Goal: Task Accomplishment & Management: Manage account settings

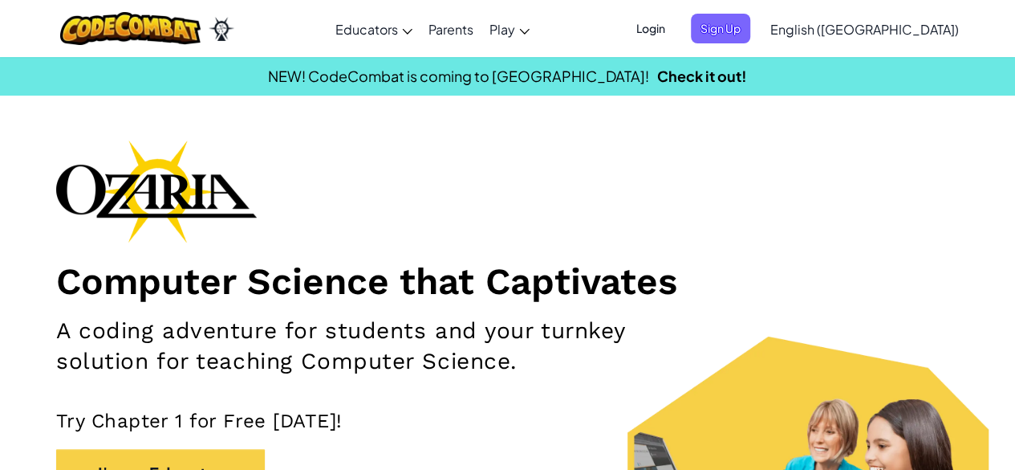
click at [675, 24] on span "Login" at bounding box center [651, 29] width 48 height 30
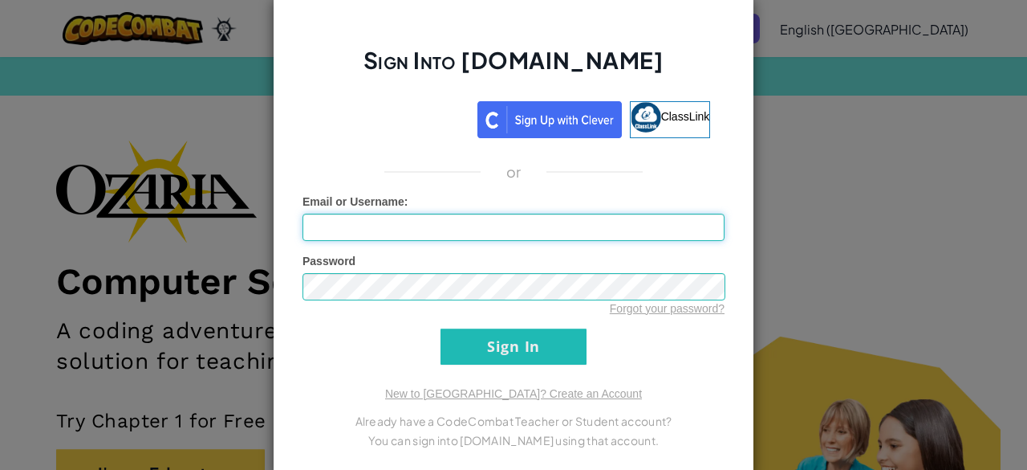
click at [438, 223] on input "Email or Username :" at bounding box center [514, 226] width 422 height 27
type input "[EMAIL_ADDRESS][DOMAIN_NAME]"
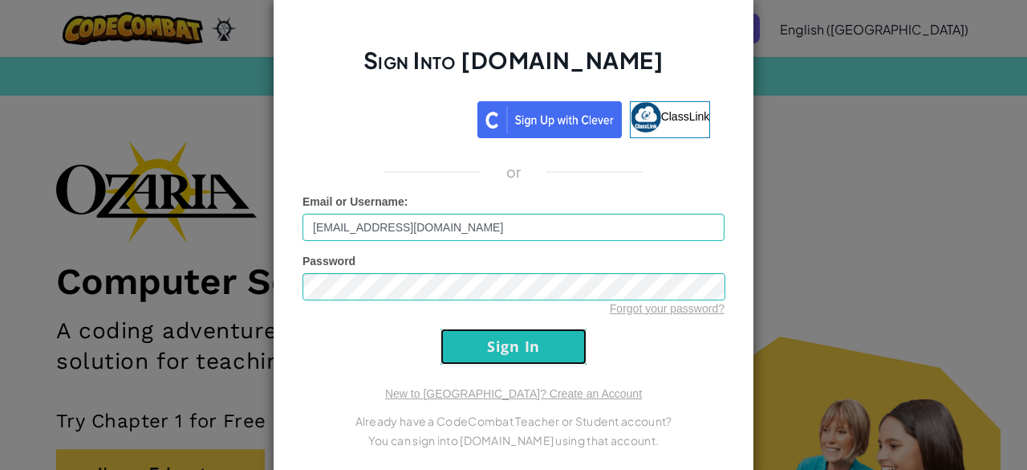
click at [482, 348] on input "Sign In" at bounding box center [514, 346] width 146 height 36
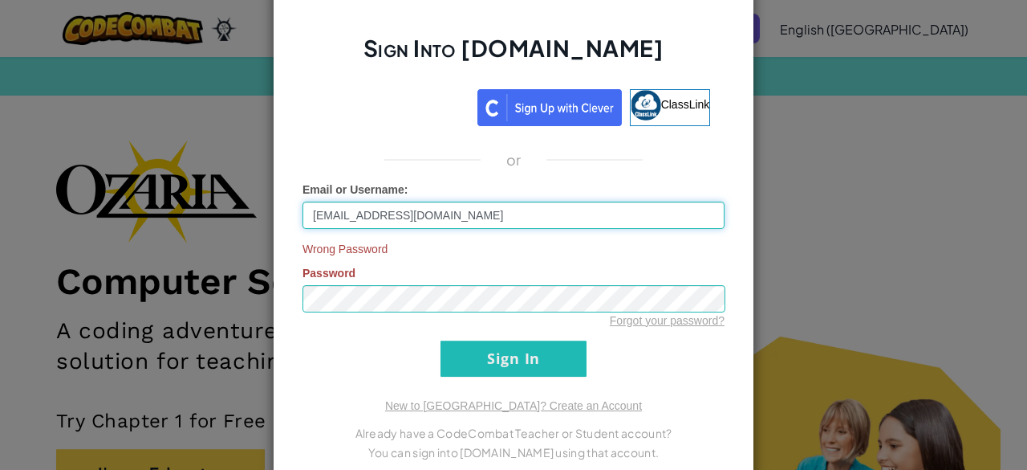
drag, startPoint x: 470, startPoint y: 218, endPoint x: 227, endPoint y: 201, distance: 243.0
click at [227, 201] on div "Sign Into [DOMAIN_NAME] ClassLink or Email or Username : [EMAIL_ADDRESS][DOMAIN…" at bounding box center [513, 235] width 1027 height 470
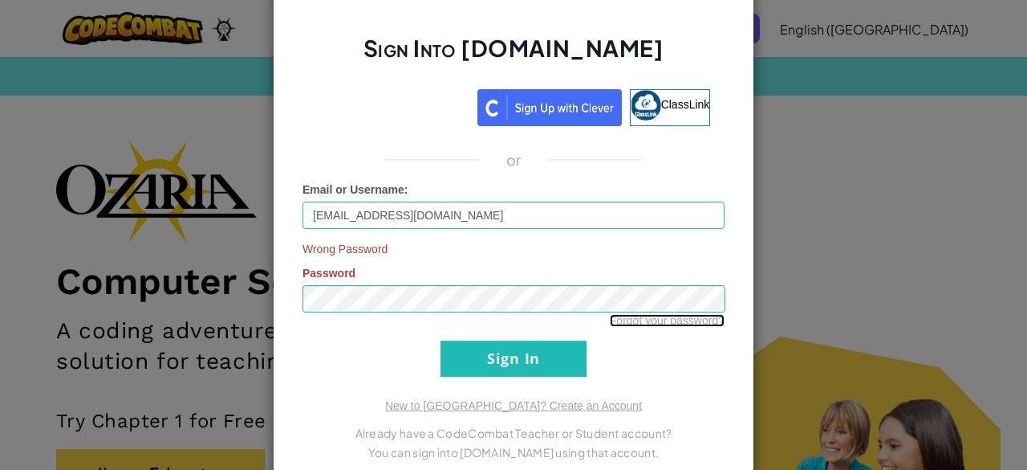
click at [645, 323] on link "Forgot your password?" at bounding box center [667, 320] width 115 height 13
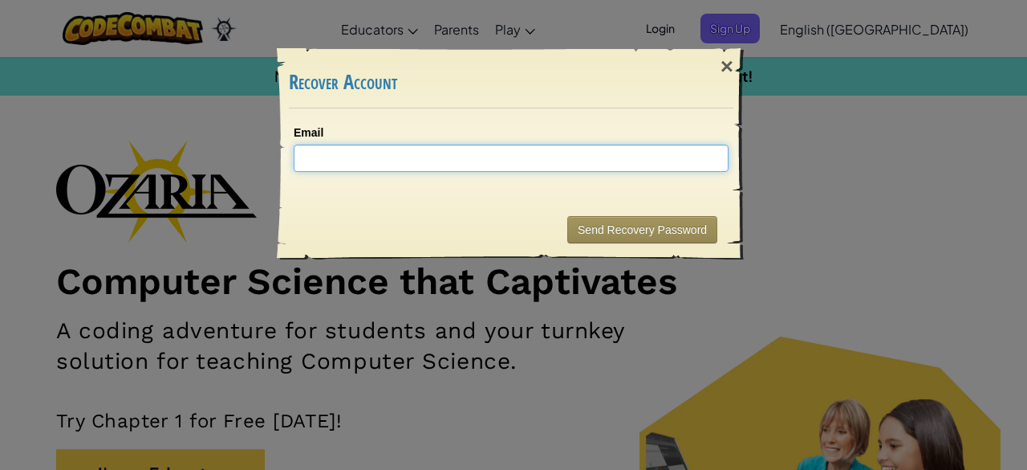
click at [445, 152] on input "Email" at bounding box center [511, 157] width 435 height 27
paste input "[EMAIL_ADDRESS][DOMAIN_NAME]"
type input "[EMAIL_ADDRESS][DOMAIN_NAME]"
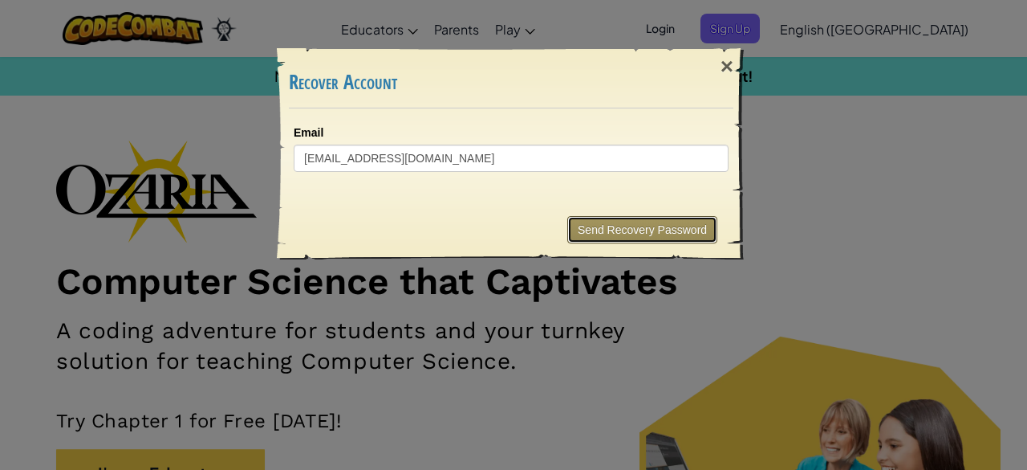
click at [622, 226] on button "Send Recovery Password" at bounding box center [642, 229] width 150 height 27
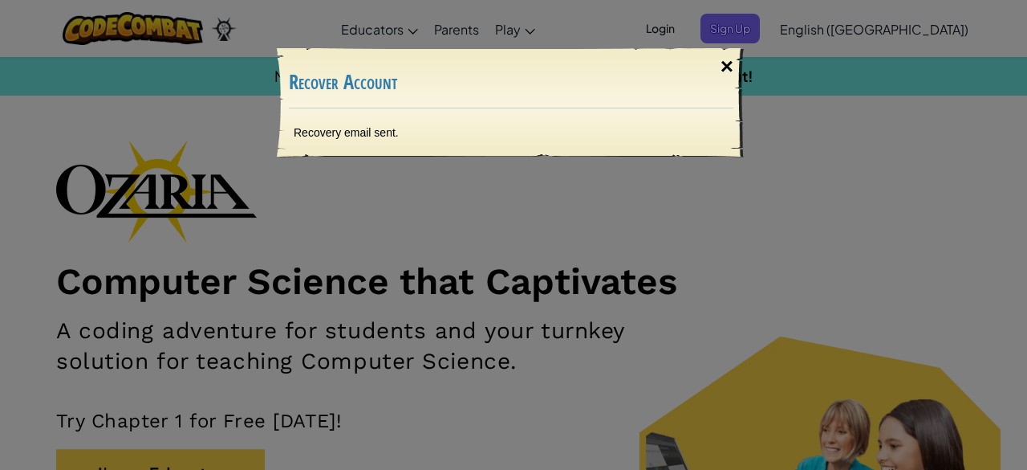
click at [734, 66] on div "×" at bounding box center [727, 66] width 37 height 47
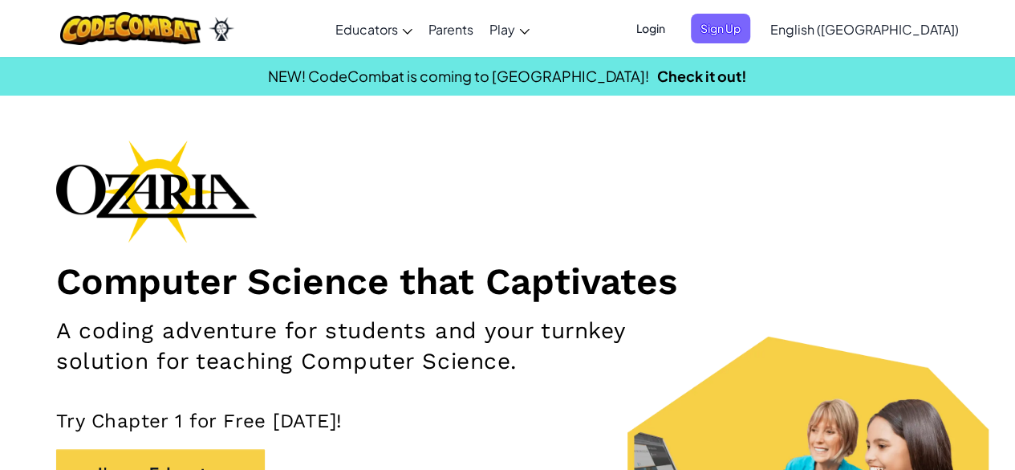
click at [675, 29] on span "Login" at bounding box center [651, 29] width 48 height 30
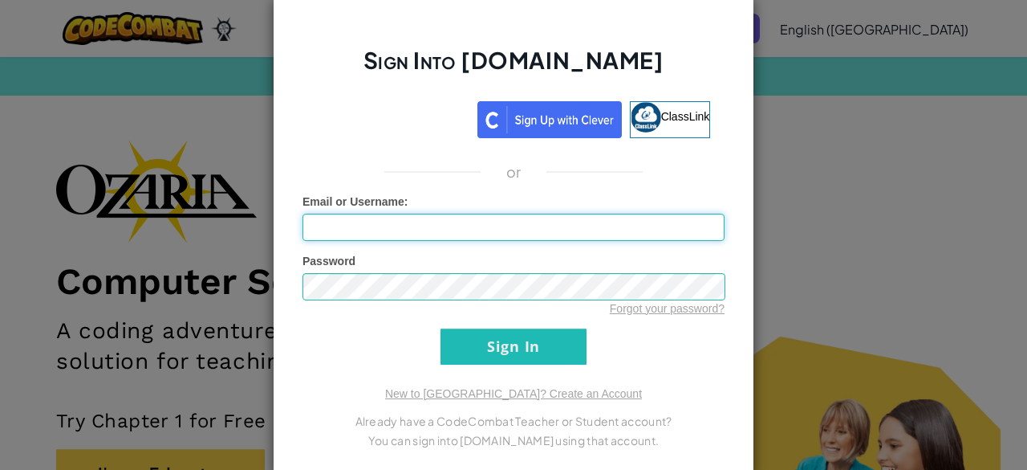
click at [370, 232] on input "Email or Username :" at bounding box center [514, 226] width 422 height 27
paste input "[EMAIL_ADDRESS][DOMAIN_NAME]"
type input "[EMAIL_ADDRESS][DOMAIN_NAME]"
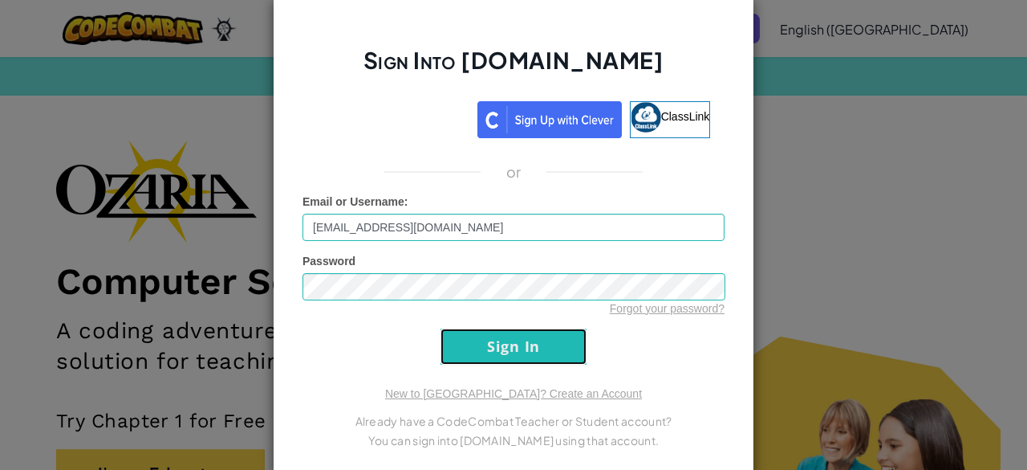
click at [494, 343] on input "Sign In" at bounding box center [514, 346] width 146 height 36
